Goal: Check status

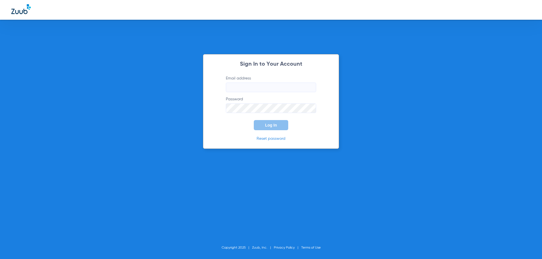
click at [255, 86] on input "Email address" at bounding box center [271, 88] width 90 height 10
click at [228, 90] on input "[EMAIL_ADDRESS][DOMAIN_NAME]" at bounding box center [271, 88] width 90 height 10
click at [293, 87] on input "[EMAIL_ADDRESS][DOMAIN_NAME]" at bounding box center [271, 88] width 90 height 10
click at [263, 88] on input "[EMAIL_ADDRESS][DOMAIN_NAME]" at bounding box center [271, 88] width 90 height 10
drag, startPoint x: 290, startPoint y: 89, endPoint x: 198, endPoint y: 94, distance: 92.1
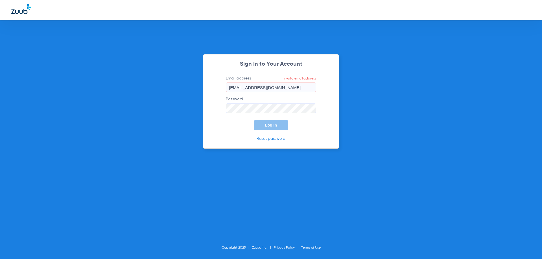
click at [198, 94] on div "Sign In to Your Account Email address Invalid email address [EMAIL_ADDRESS][DOM…" at bounding box center [271, 129] width 542 height 259
type input "[EMAIL_ADDRESS][DOMAIN_NAME]"
click at [256, 125] on button "Log In" at bounding box center [271, 125] width 34 height 10
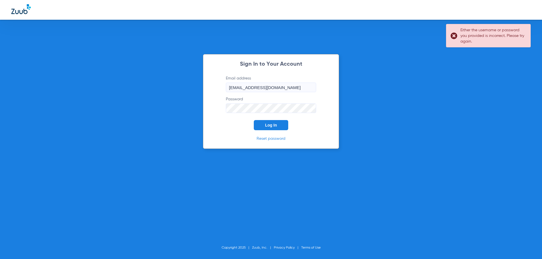
click at [218, 110] on form "Email address [EMAIL_ADDRESS][DOMAIN_NAME] Password Log In" at bounding box center [270, 103] width 107 height 55
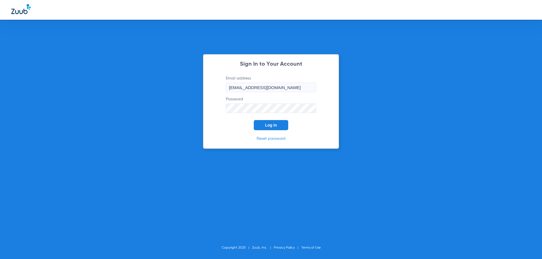
click at [254, 120] on button "Log In" at bounding box center [271, 125] width 34 height 10
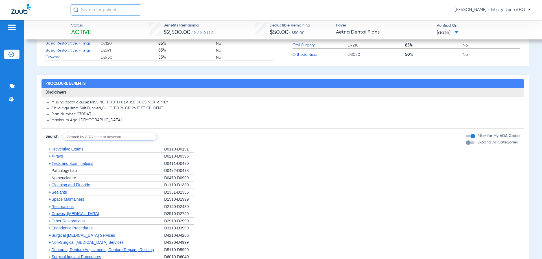
scroll to position [254, 0]
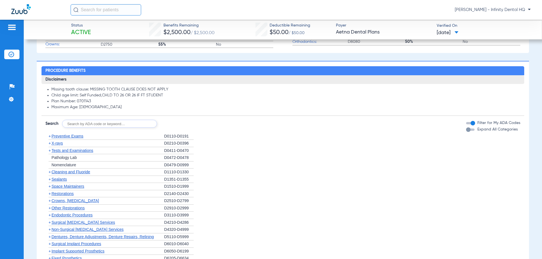
click at [120, 123] on input "text" at bounding box center [109, 124] width 95 height 8
type input "1330"
click button "Search" at bounding box center [178, 124] width 22 height 8
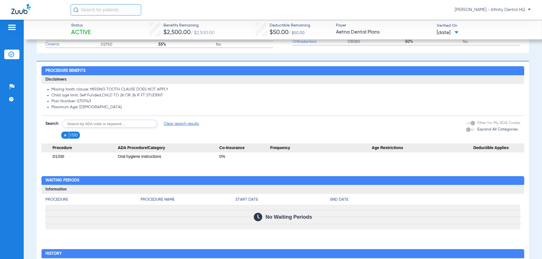
click at [124, 124] on input "text" at bounding box center [109, 124] width 95 height 8
type input "1208"
click at [180, 125] on button "Search" at bounding box center [178, 124] width 22 height 8
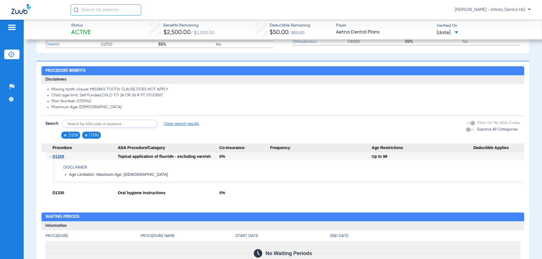
click at [99, 124] on input "text" at bounding box center [109, 124] width 95 height 8
type input "1110"
click button "Search" at bounding box center [178, 124] width 22 height 8
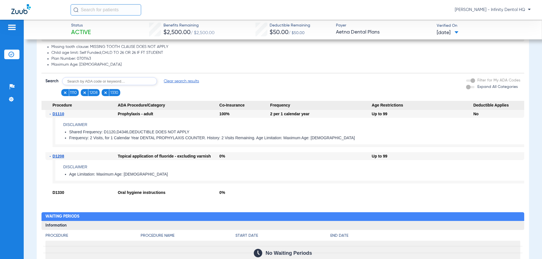
scroll to position [359, 0]
